Goal: Find specific page/section: Find specific page/section

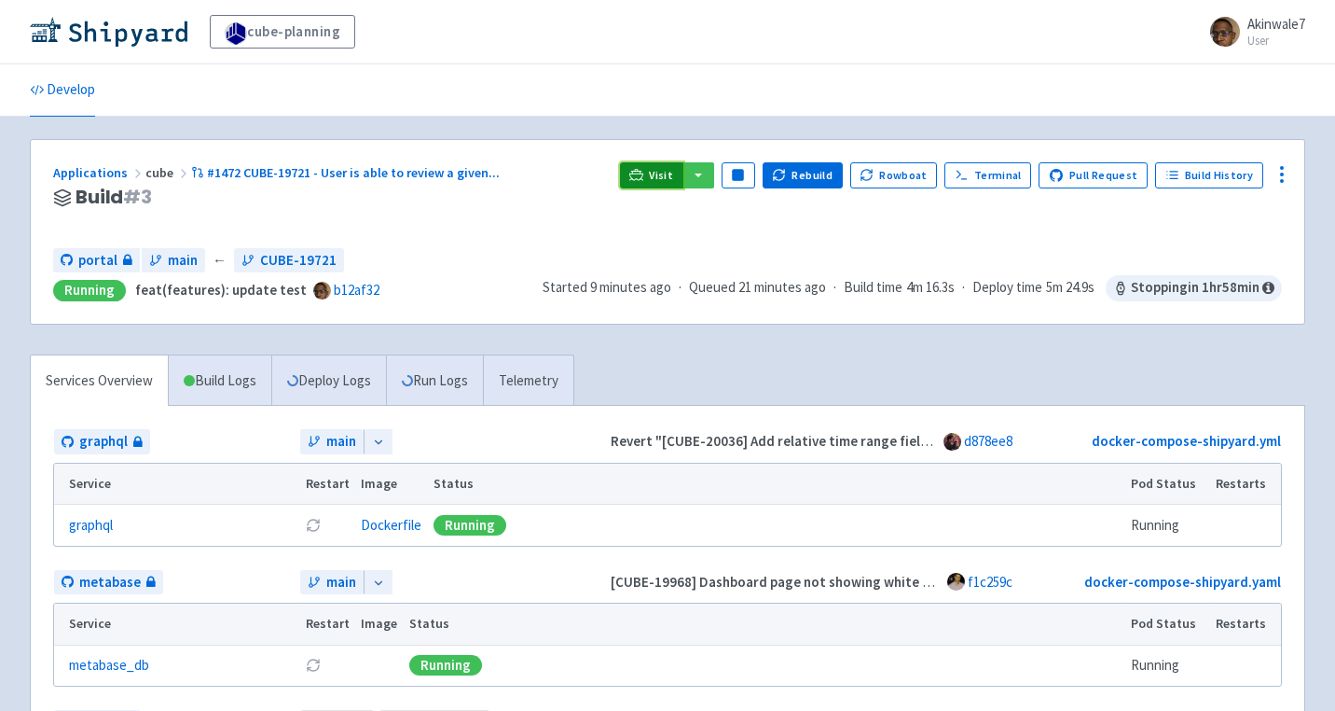
click at [673, 171] on span "Visit" at bounding box center [661, 175] width 24 height 15
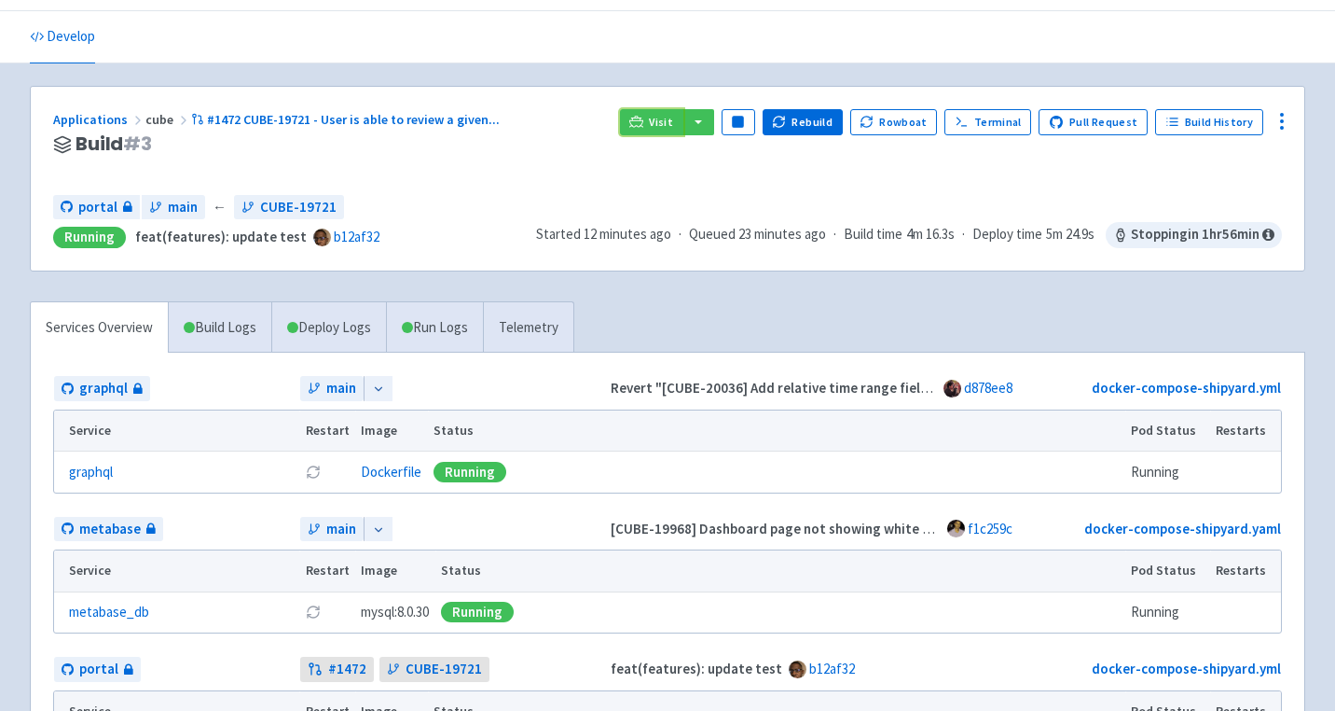
scroll to position [51, 0]
